Goal: Task Accomplishment & Management: Complete application form

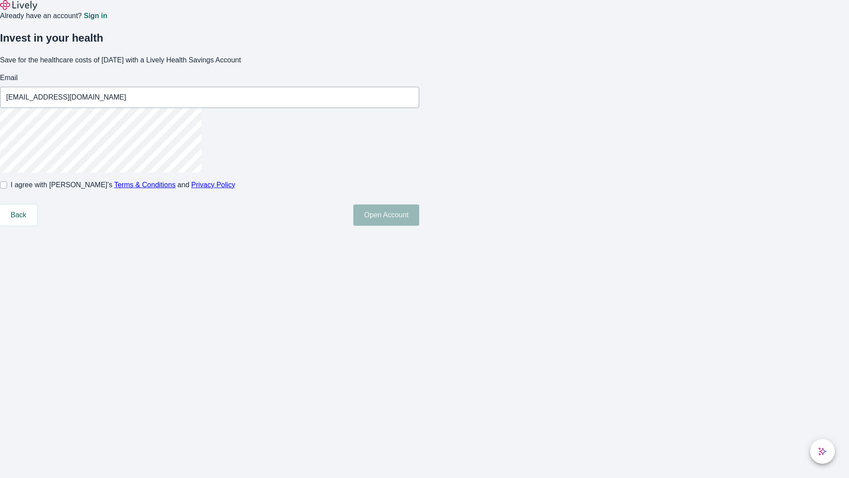
click at [7, 188] on input "I agree with Lively’s Terms & Conditions and Privacy Policy" at bounding box center [3, 184] width 7 height 7
checkbox input "true"
click at [419, 226] on button "Open Account" at bounding box center [386, 214] width 66 height 21
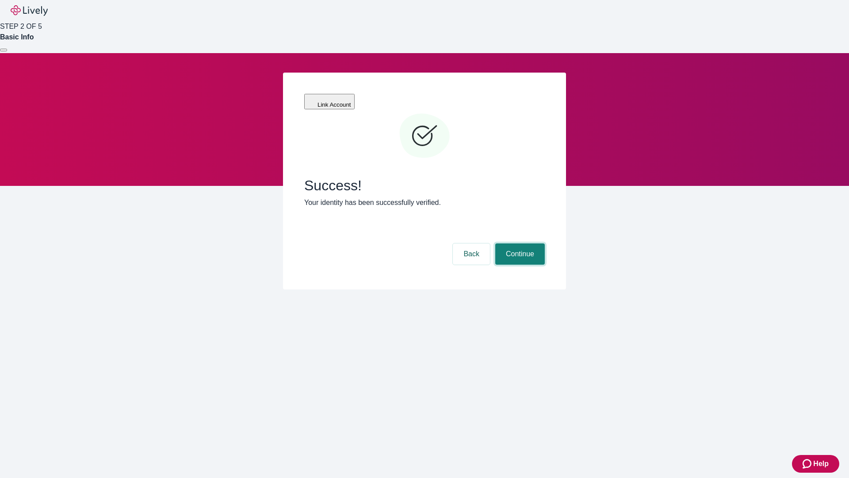
click at [519, 243] on button "Continue" at bounding box center [520, 253] width 50 height 21
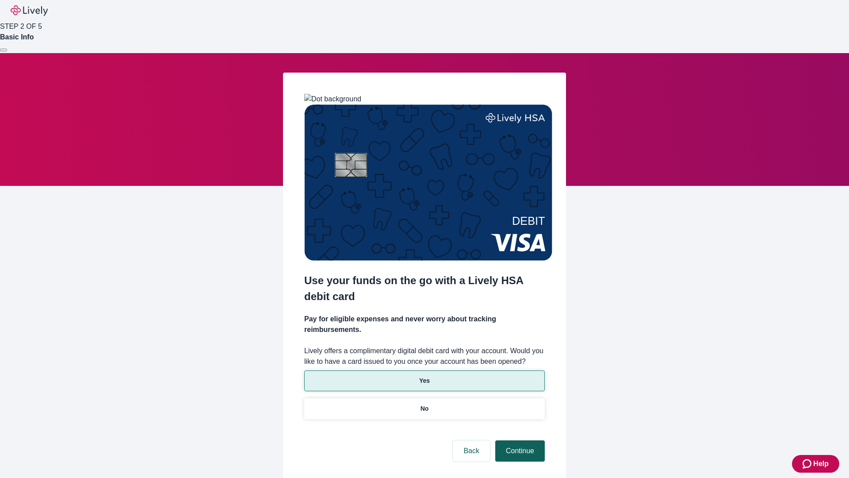
click at [424, 376] on p "Yes" at bounding box center [424, 380] width 11 height 9
click at [519, 440] on button "Continue" at bounding box center [520, 450] width 50 height 21
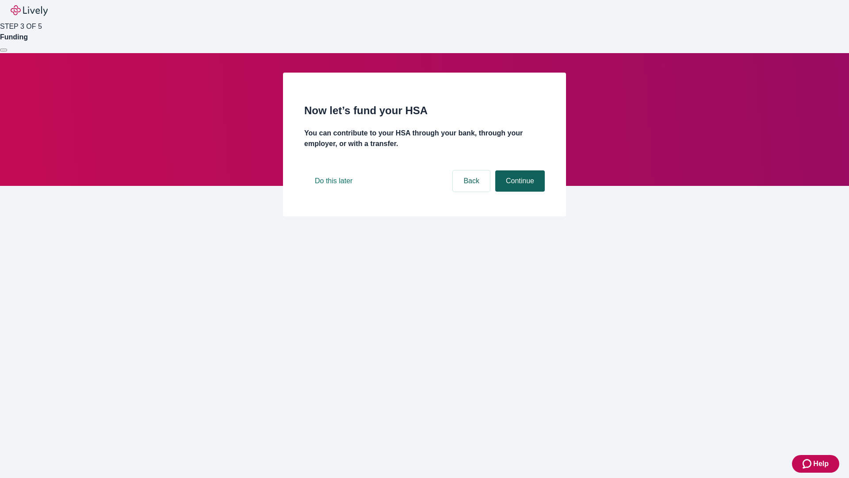
click at [519, 191] on button "Continue" at bounding box center [520, 180] width 50 height 21
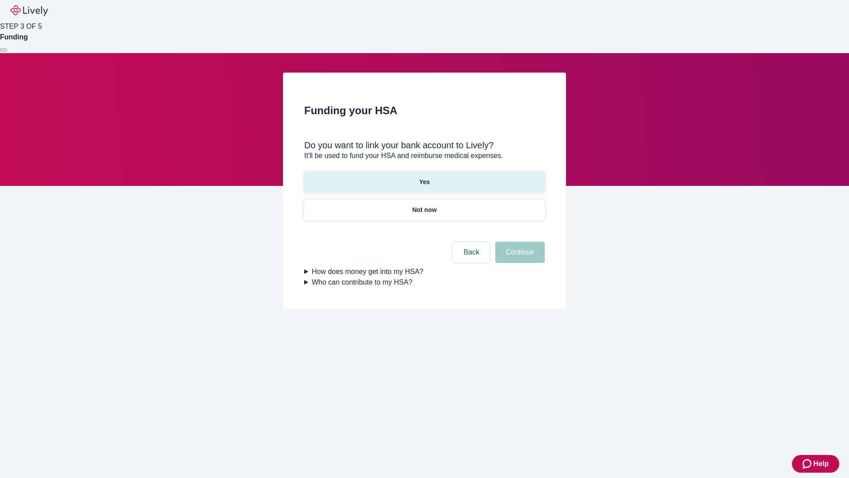
click at [424, 177] on p "Yes" at bounding box center [424, 181] width 11 height 9
click at [519, 241] on button "Continue" at bounding box center [520, 251] width 50 height 21
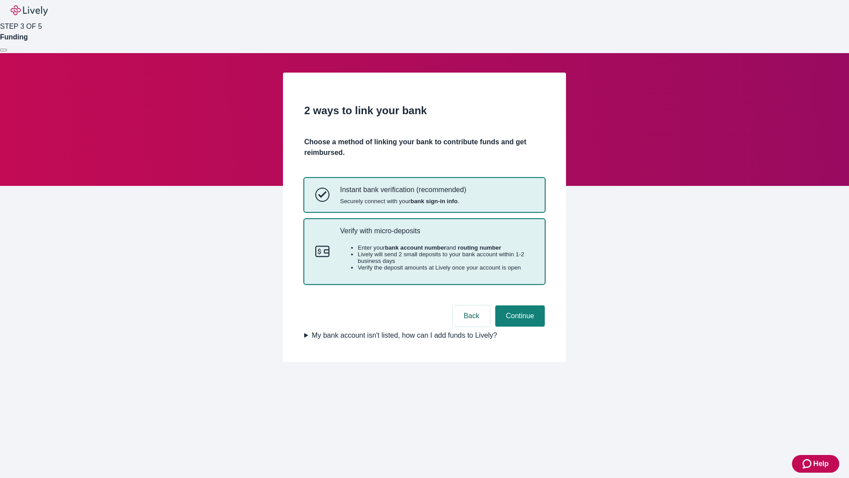
click at [436, 235] on p "Verify with micro-deposits" at bounding box center [437, 230] width 194 height 8
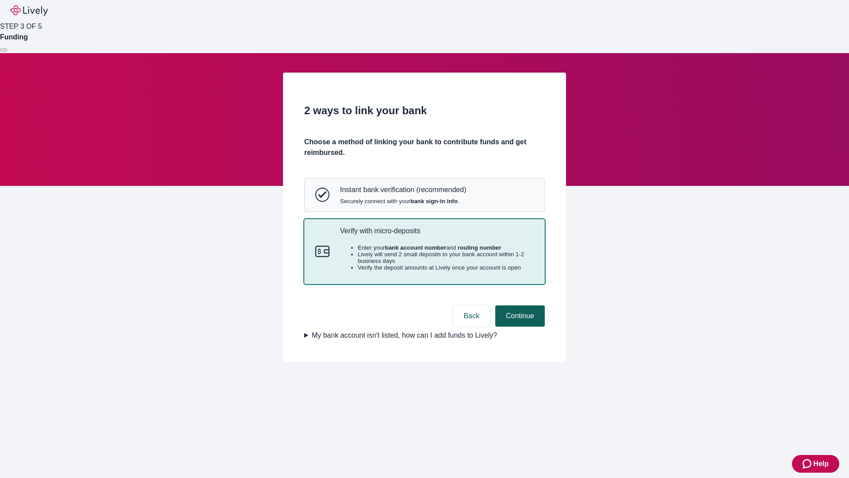
click at [519, 326] on button "Continue" at bounding box center [520, 315] width 50 height 21
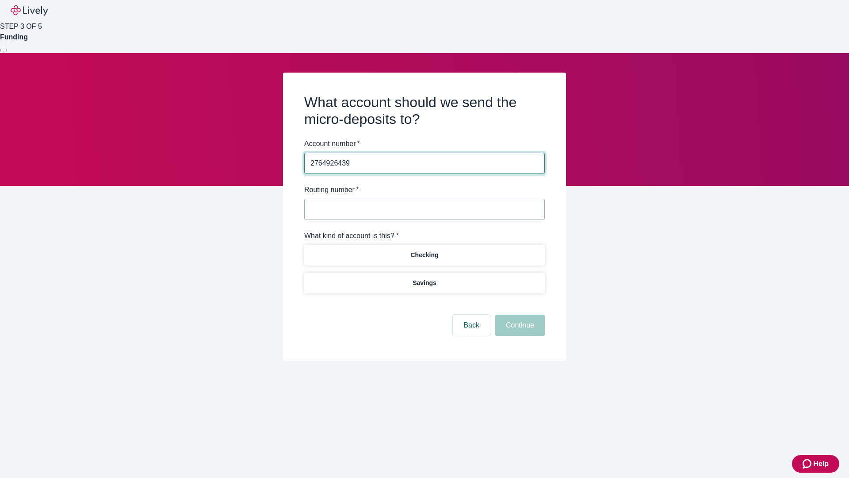
type input "2764926439"
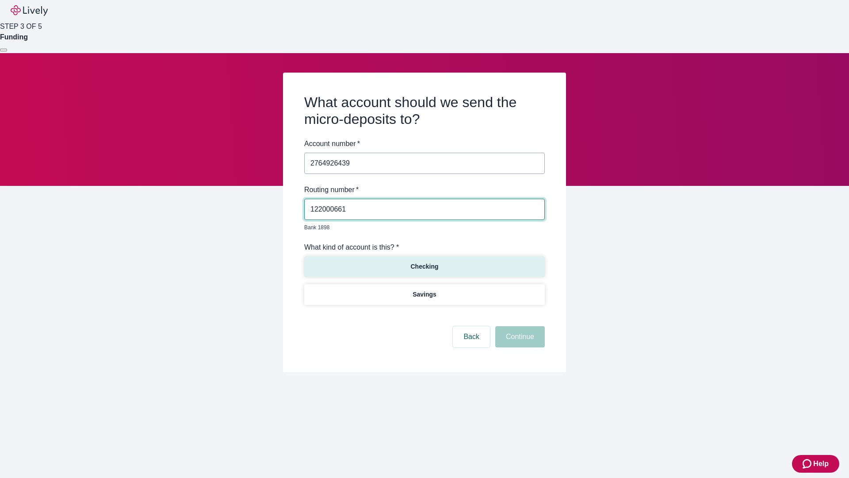
type input "122000661"
click at [424, 262] on p "Checking" at bounding box center [424, 266] width 28 height 9
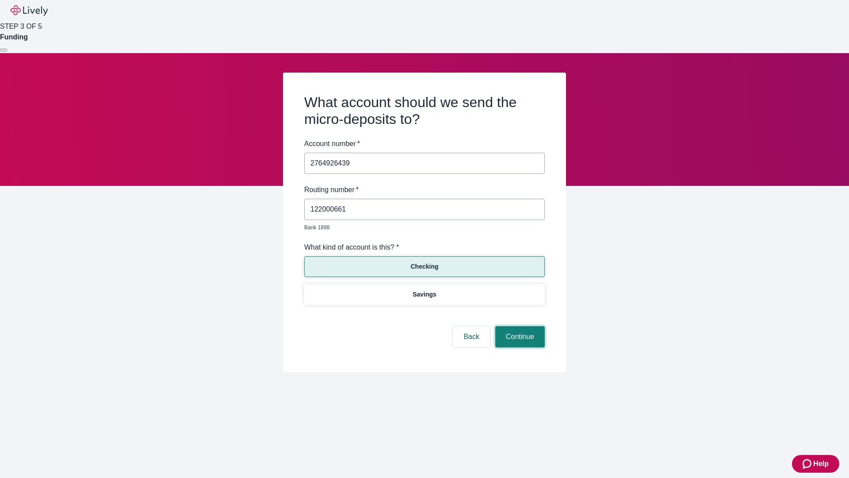
click at [519, 326] on button "Continue" at bounding box center [520, 336] width 50 height 21
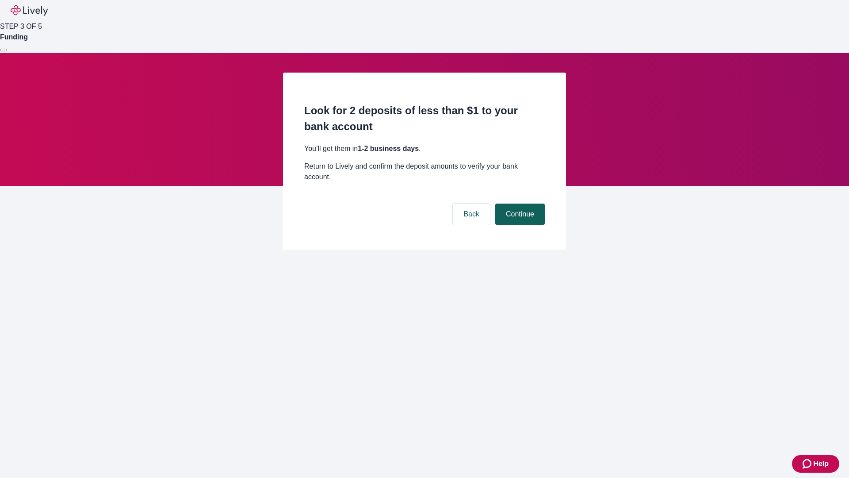
click at [519, 203] on button "Continue" at bounding box center [520, 213] width 50 height 21
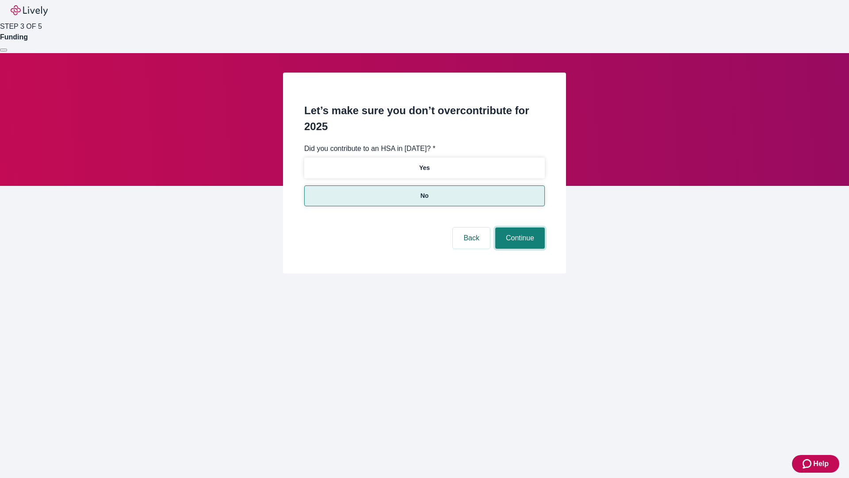
click at [519, 227] on button "Continue" at bounding box center [520, 237] width 50 height 21
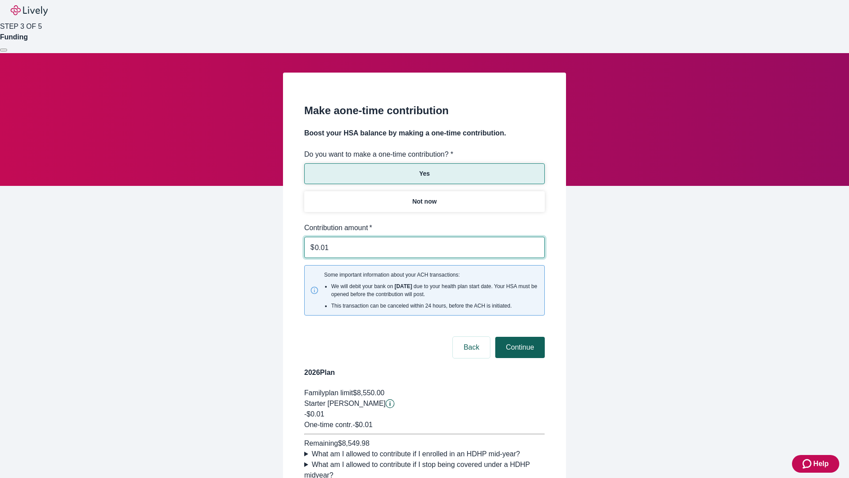
type input "0.01"
click at [519, 336] on button "Continue" at bounding box center [520, 346] width 50 height 21
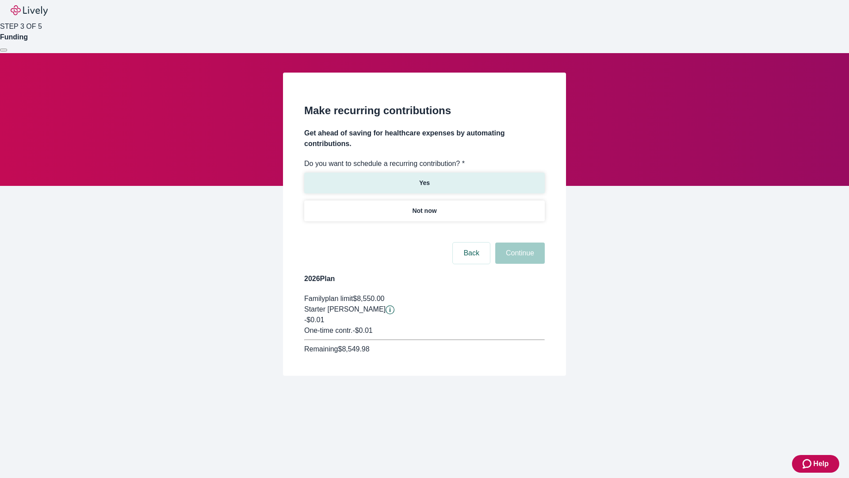
click at [424, 178] on p "Yes" at bounding box center [424, 182] width 11 height 9
click at [424, 232] on body "Help STEP 3 OF 5 Funding Make recurring contributions Get ahead of saving for h…" at bounding box center [424, 209] width 849 height 418
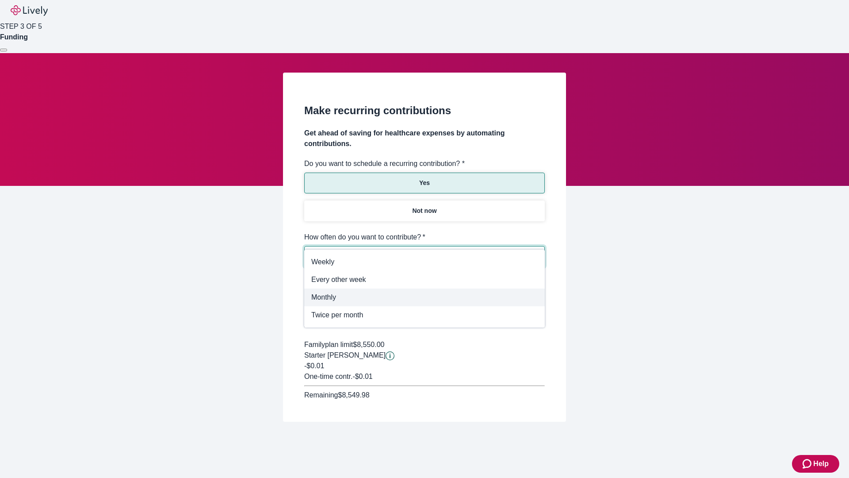
click at [424, 297] on span "Monthly" at bounding box center [424, 297] width 226 height 11
type input "Monthly"
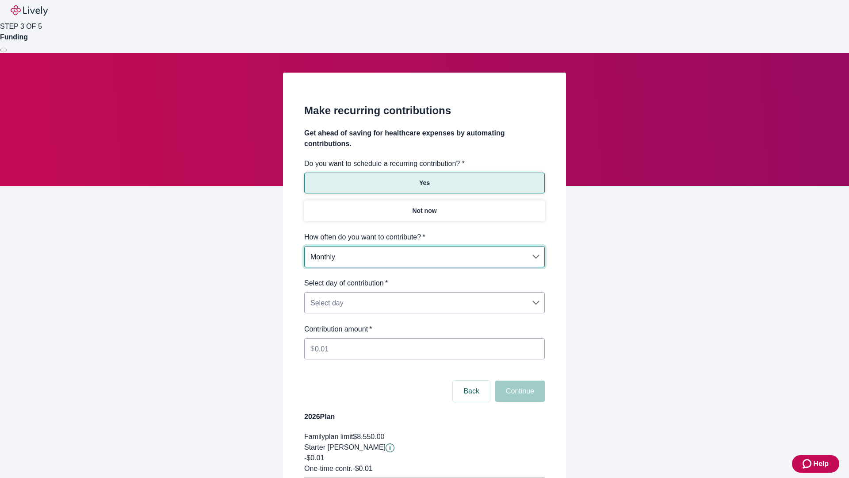
click at [424, 278] on body "Help STEP 3 OF 5 Funding Make recurring contributions Get ahead of saving for h…" at bounding box center [424, 278] width 849 height 556
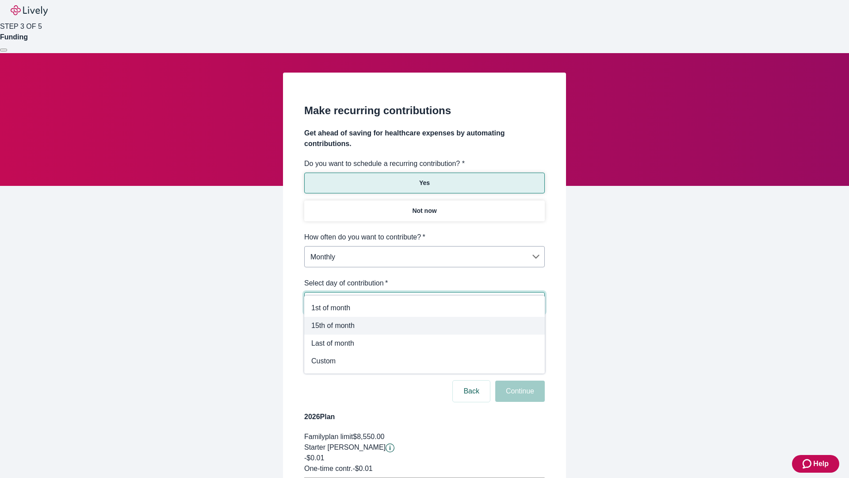
click at [424, 325] on span "15th of month" at bounding box center [424, 325] width 226 height 11
type input "Monthly15th"
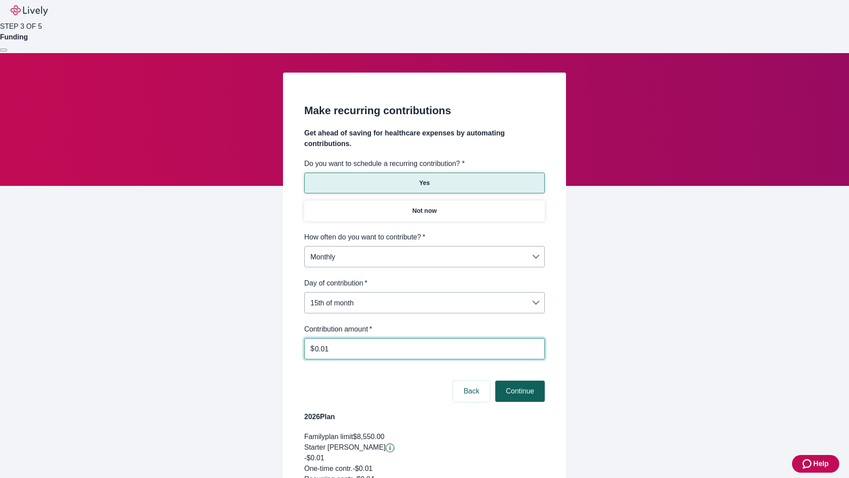
click at [519, 380] on button "Continue" at bounding box center [520, 390] width 50 height 21
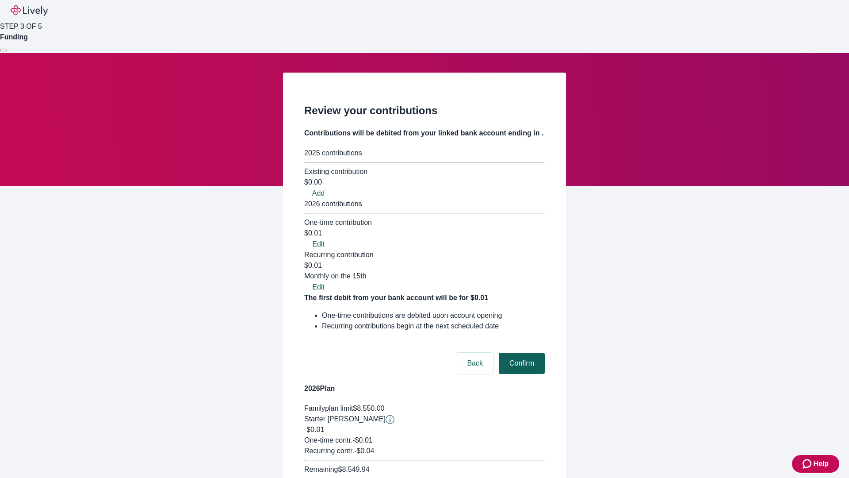
click at [520, 352] on button "Confirm" at bounding box center [522, 362] width 46 height 21
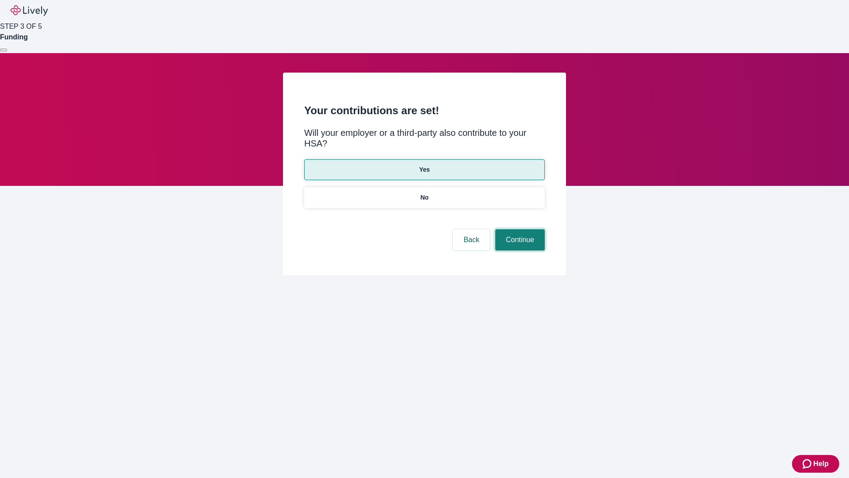
click at [519, 229] on button "Continue" at bounding box center [520, 239] width 50 height 21
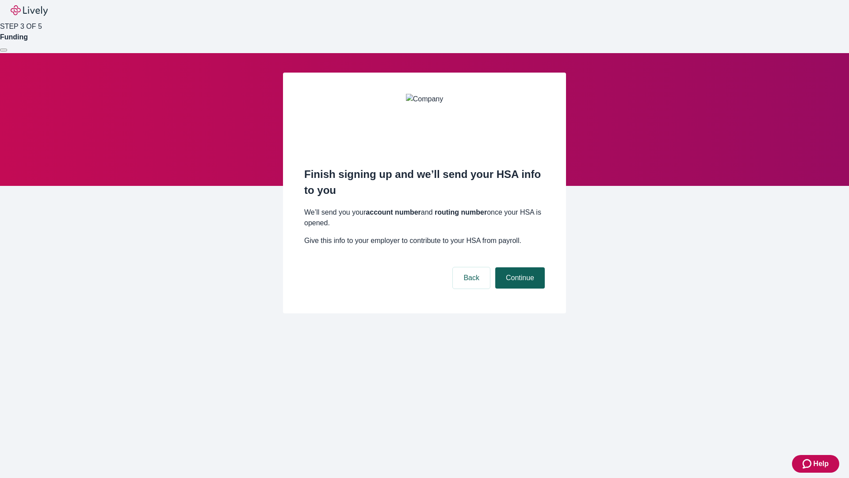
click at [519, 267] on button "Continue" at bounding box center [520, 277] width 50 height 21
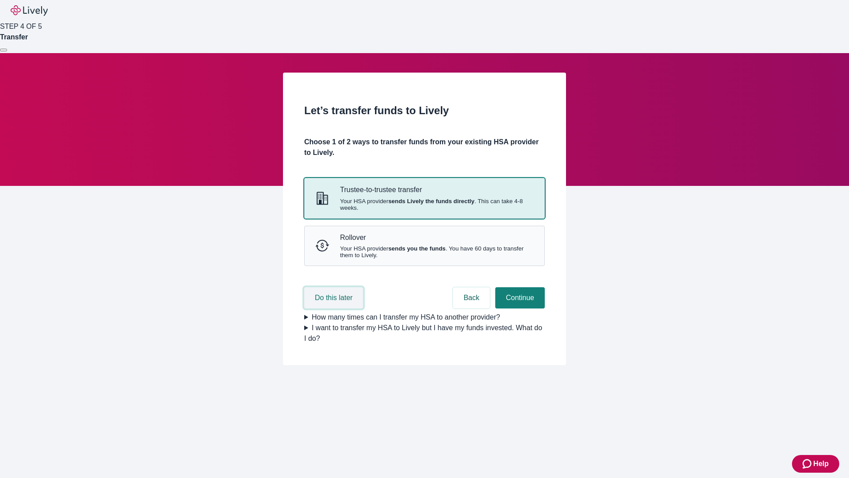
click at [335, 308] on button "Do this later" at bounding box center [333, 297] width 59 height 21
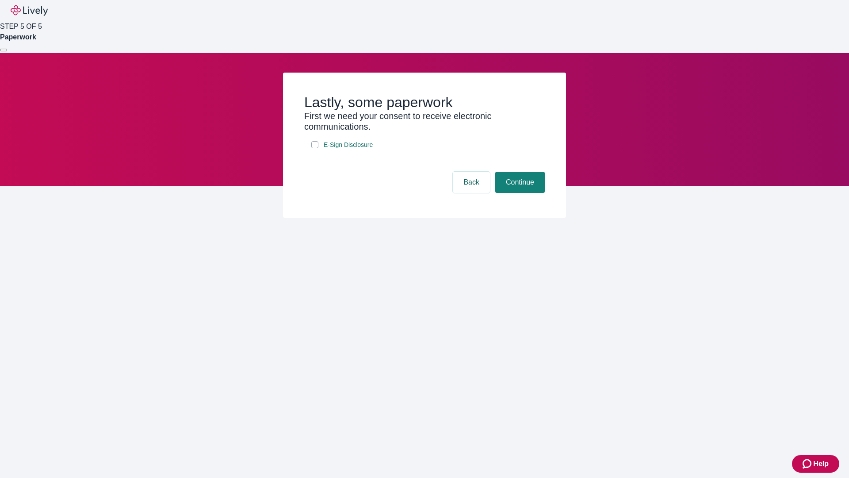
click at [315, 148] on input "E-Sign Disclosure" at bounding box center [314, 144] width 7 height 7
checkbox input "true"
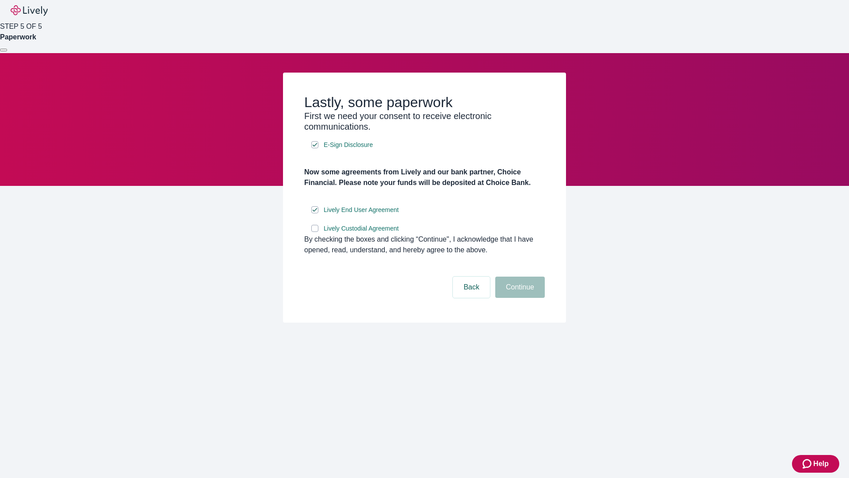
click at [315, 232] on input "Lively Custodial Agreement" at bounding box center [314, 228] width 7 height 7
checkbox input "true"
click at [519, 298] on button "Continue" at bounding box center [520, 286] width 50 height 21
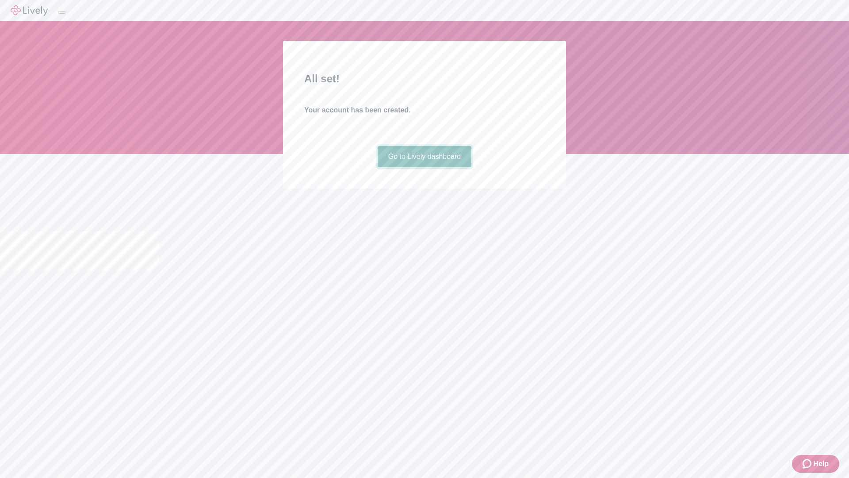
click at [424, 167] on link "Go to Lively dashboard" at bounding box center [425, 156] width 94 height 21
